Goal: Transaction & Acquisition: Purchase product/service

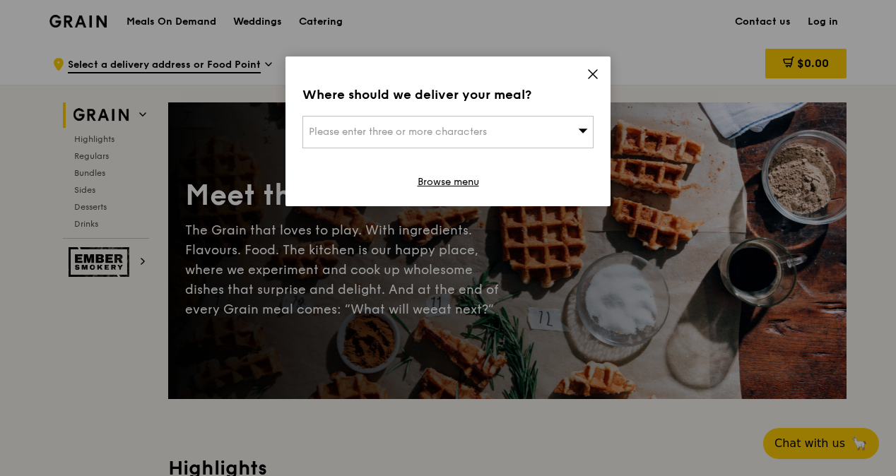
click at [593, 77] on icon at bounding box center [592, 74] width 13 height 13
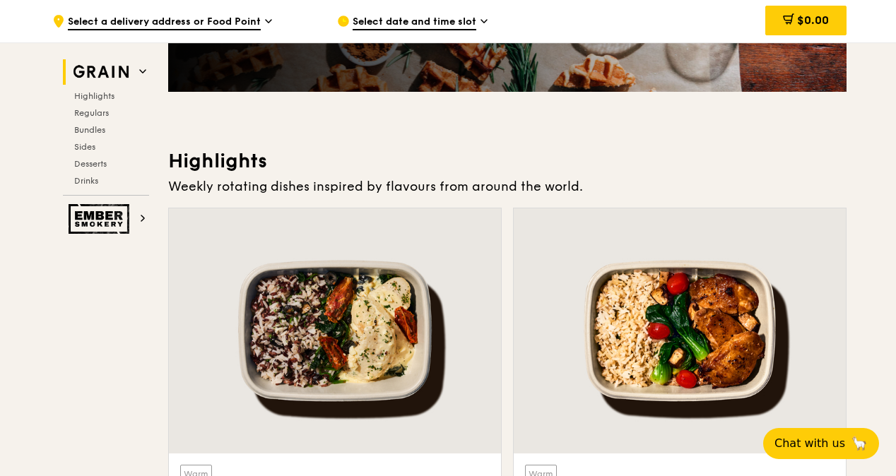
scroll to position [494, 0]
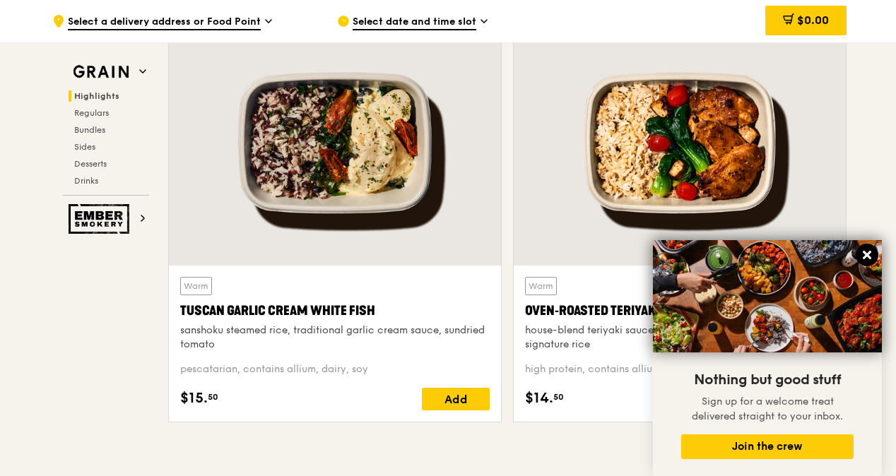
click at [870, 256] on icon at bounding box center [866, 255] width 13 height 13
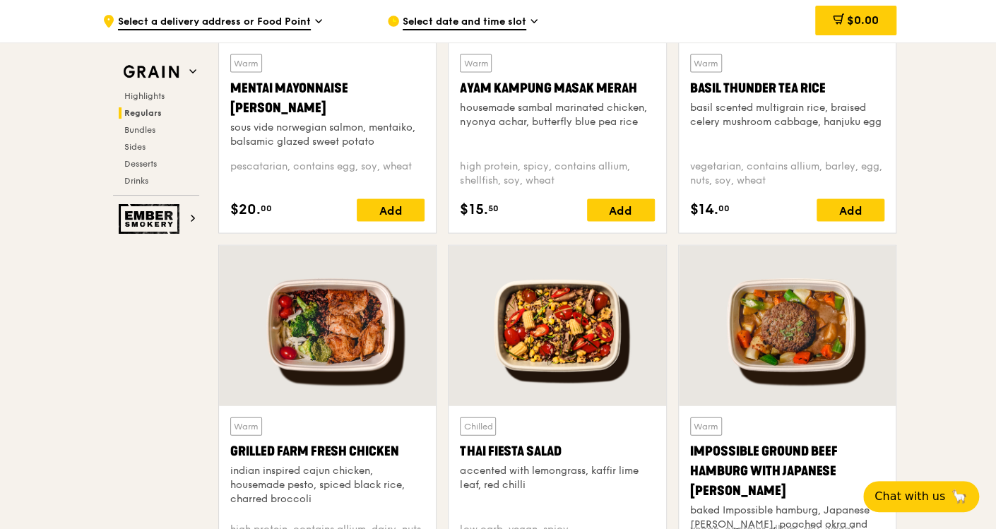
scroll to position [1581, 0]
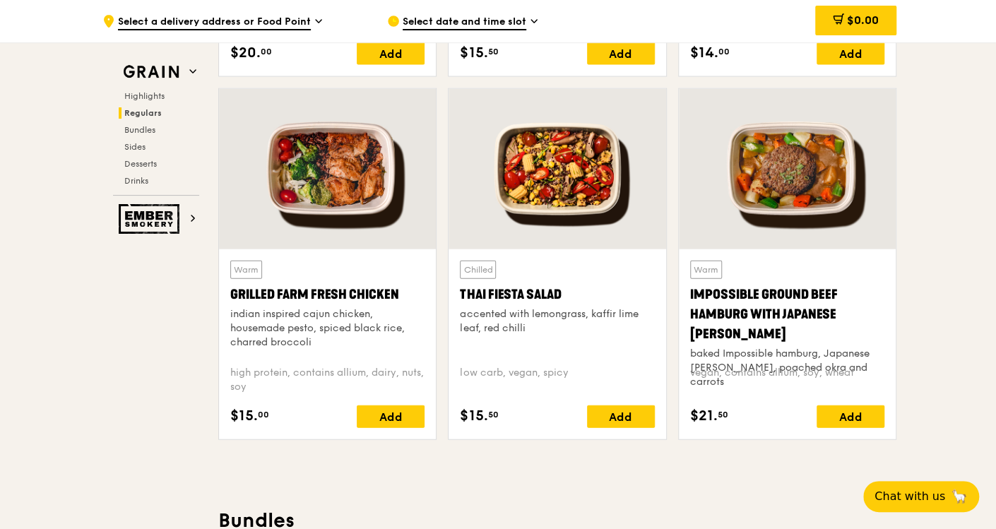
click at [336, 177] on div at bounding box center [327, 169] width 217 height 160
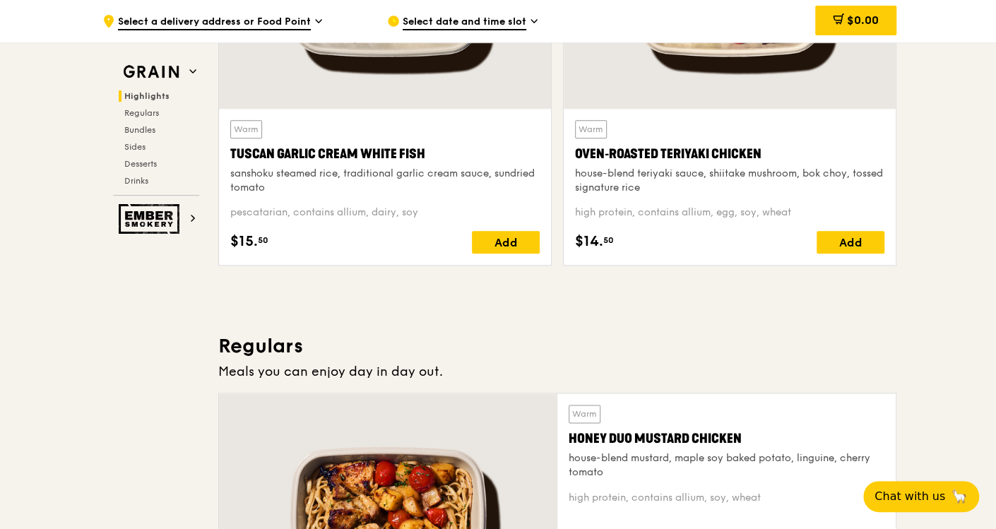
scroll to position [482, 0]
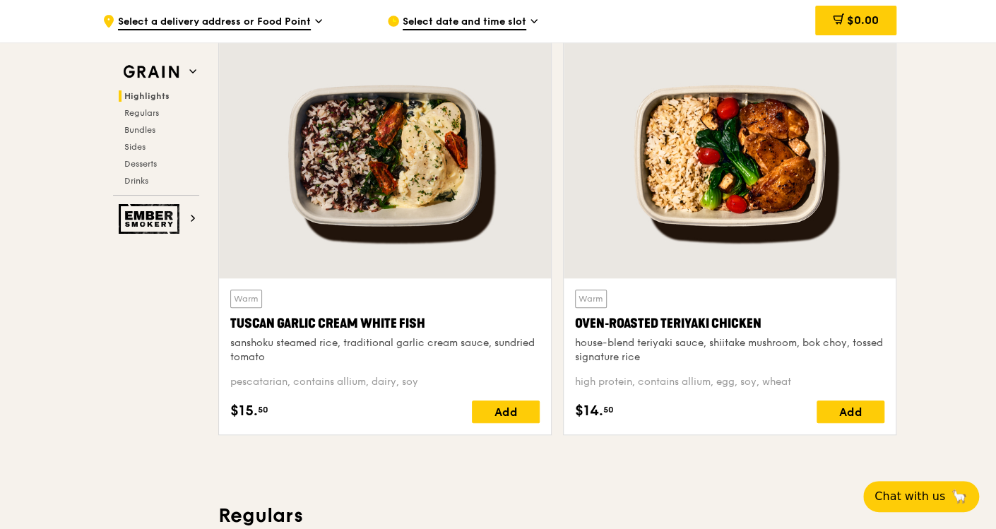
click at [768, 316] on div "Oven‑Roasted Teriyaki Chicken" at bounding box center [729, 324] width 309 height 20
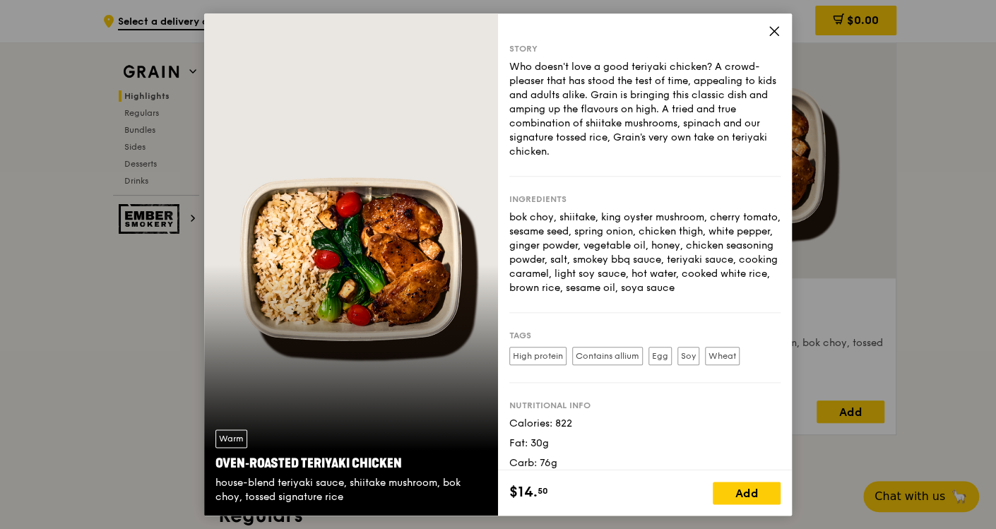
drag, startPoint x: 332, startPoint y: 461, endPoint x: 212, endPoint y: 462, distance: 120.1
click at [212, 462] on div "Warm Oven‑Roasted Teriyaki Chicken house-blend teriyaki sauce, shiitake mushroo…" at bounding box center [351, 466] width 294 height 97
copy div "Oven‑Roasted Teriyaki Chicken"
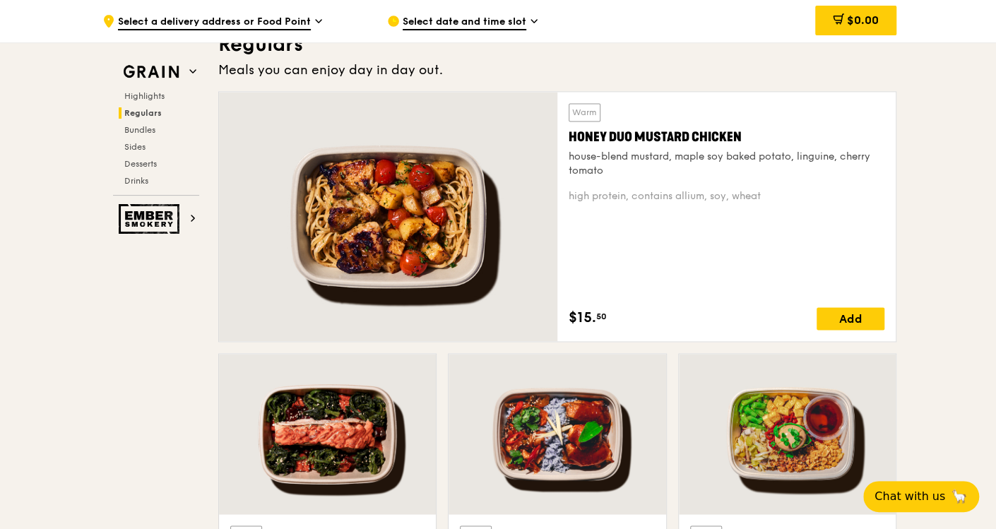
scroll to position [1267, 0]
